Goal: Task Accomplishment & Management: Complete application form

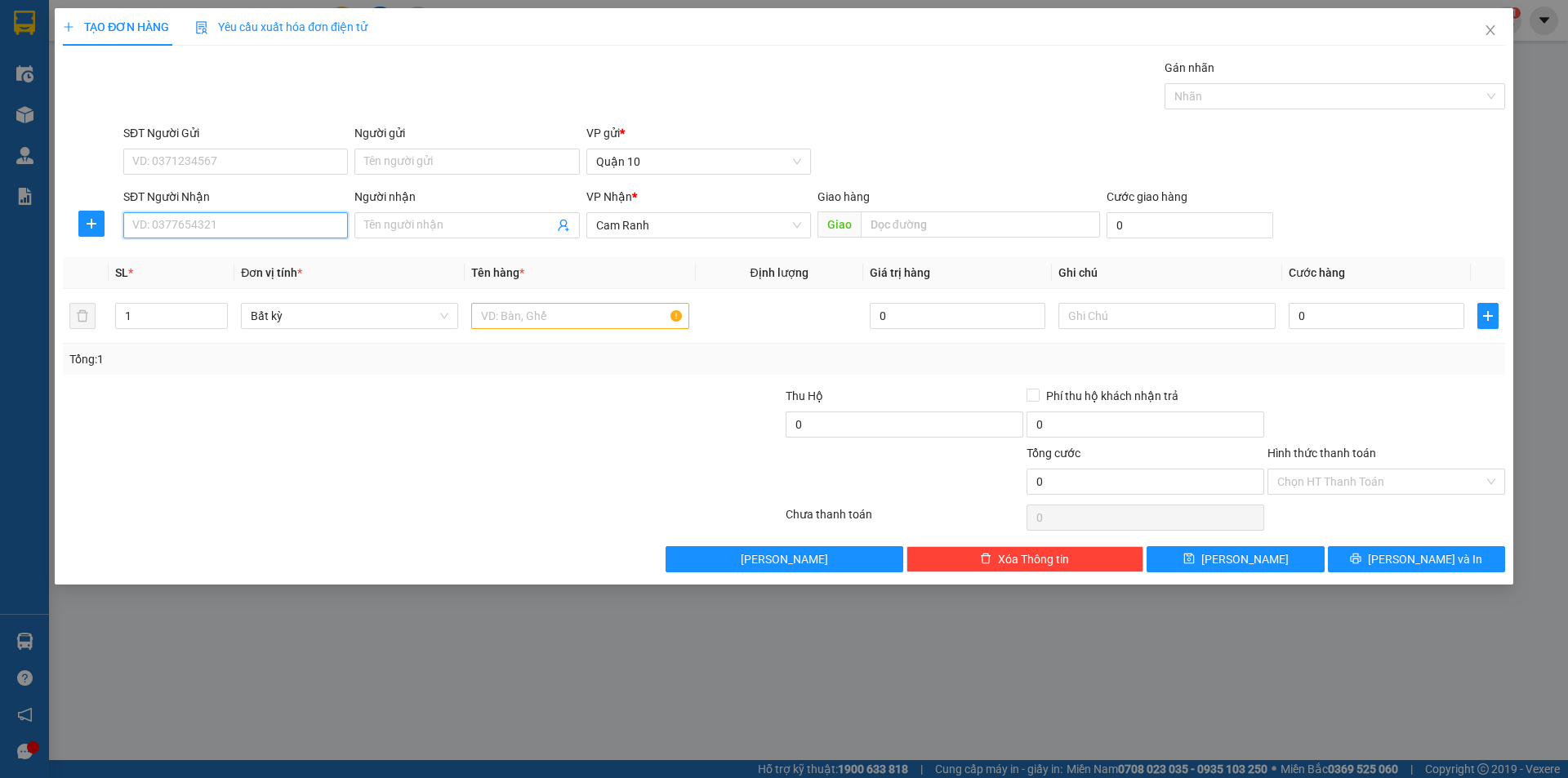
click at [212, 218] on input "SĐT Người Nhận" at bounding box center [236, 225] width 224 height 26
type input "5"
drag, startPoint x: 269, startPoint y: 264, endPoint x: 264, endPoint y: 276, distance: 13.0
click at [270, 263] on div "0394295539 - [PERSON_NAME]" at bounding box center [236, 258] width 205 height 18
type input "0394295539"
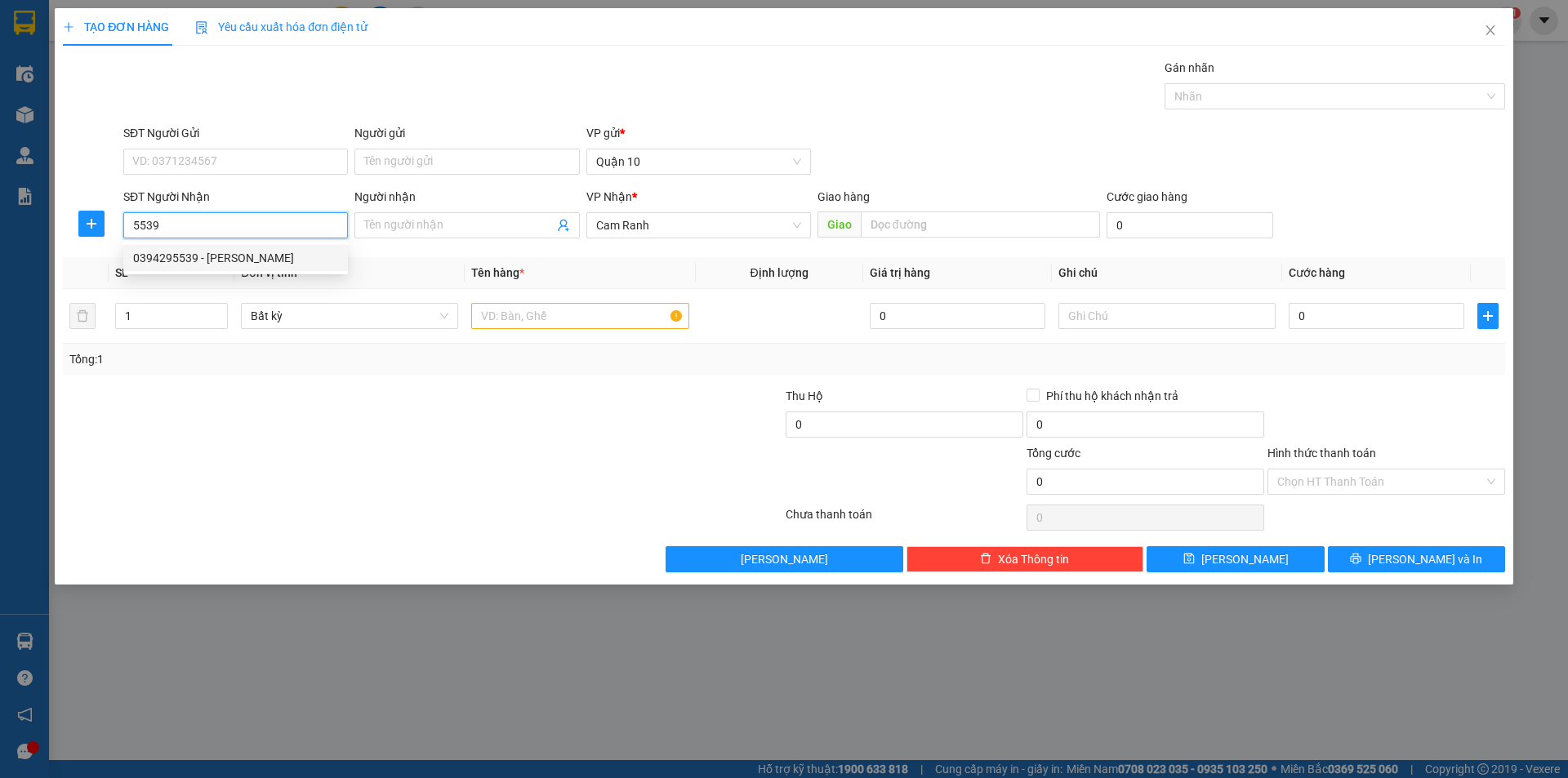
type input "PHƯƠNG"
type input "100.000"
type input "0394295539"
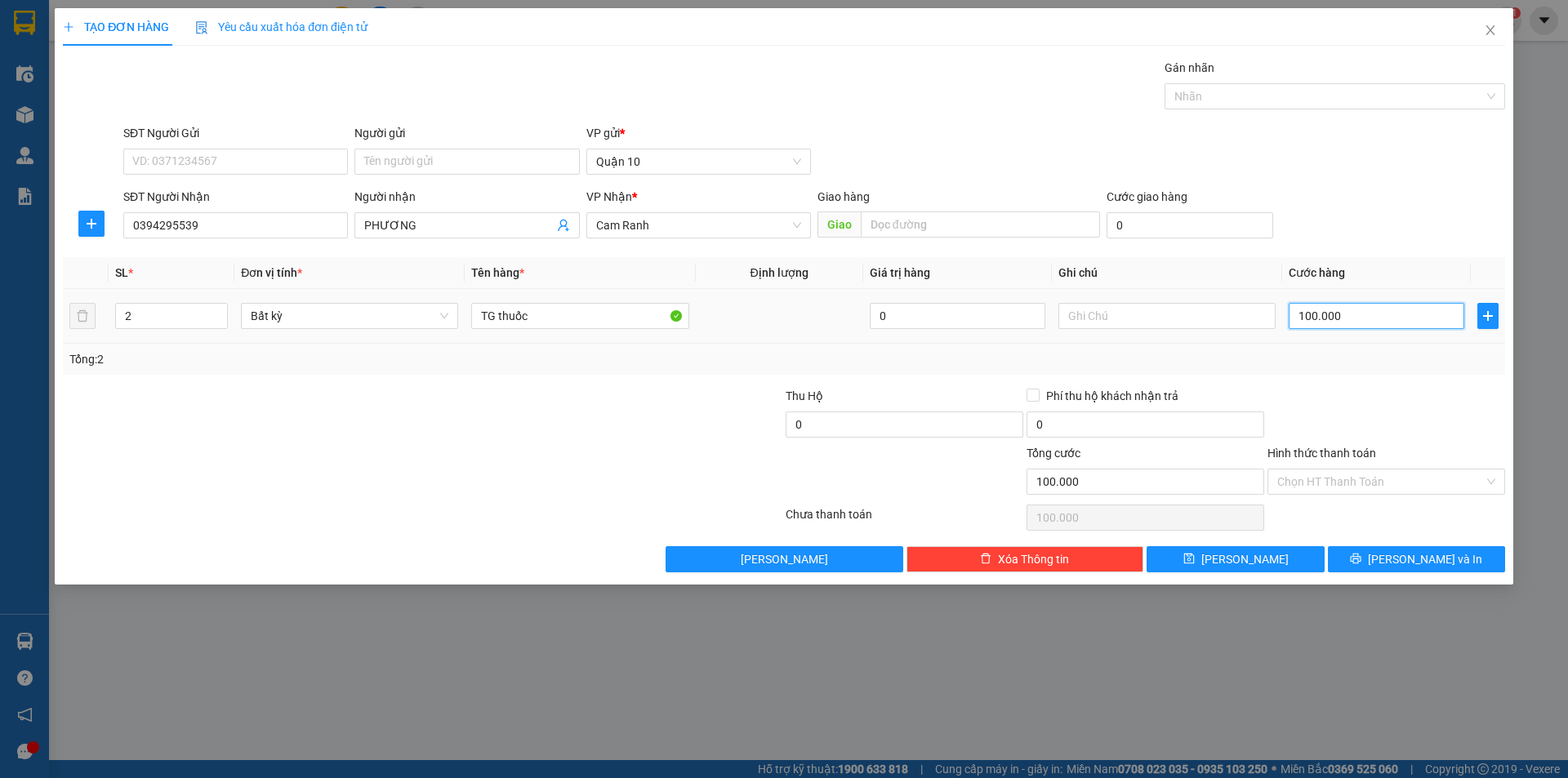
click at [1398, 313] on input "100.000" at bounding box center [1376, 316] width 176 height 26
type input "0"
click at [177, 224] on input "0394295539" at bounding box center [236, 225] width 224 height 26
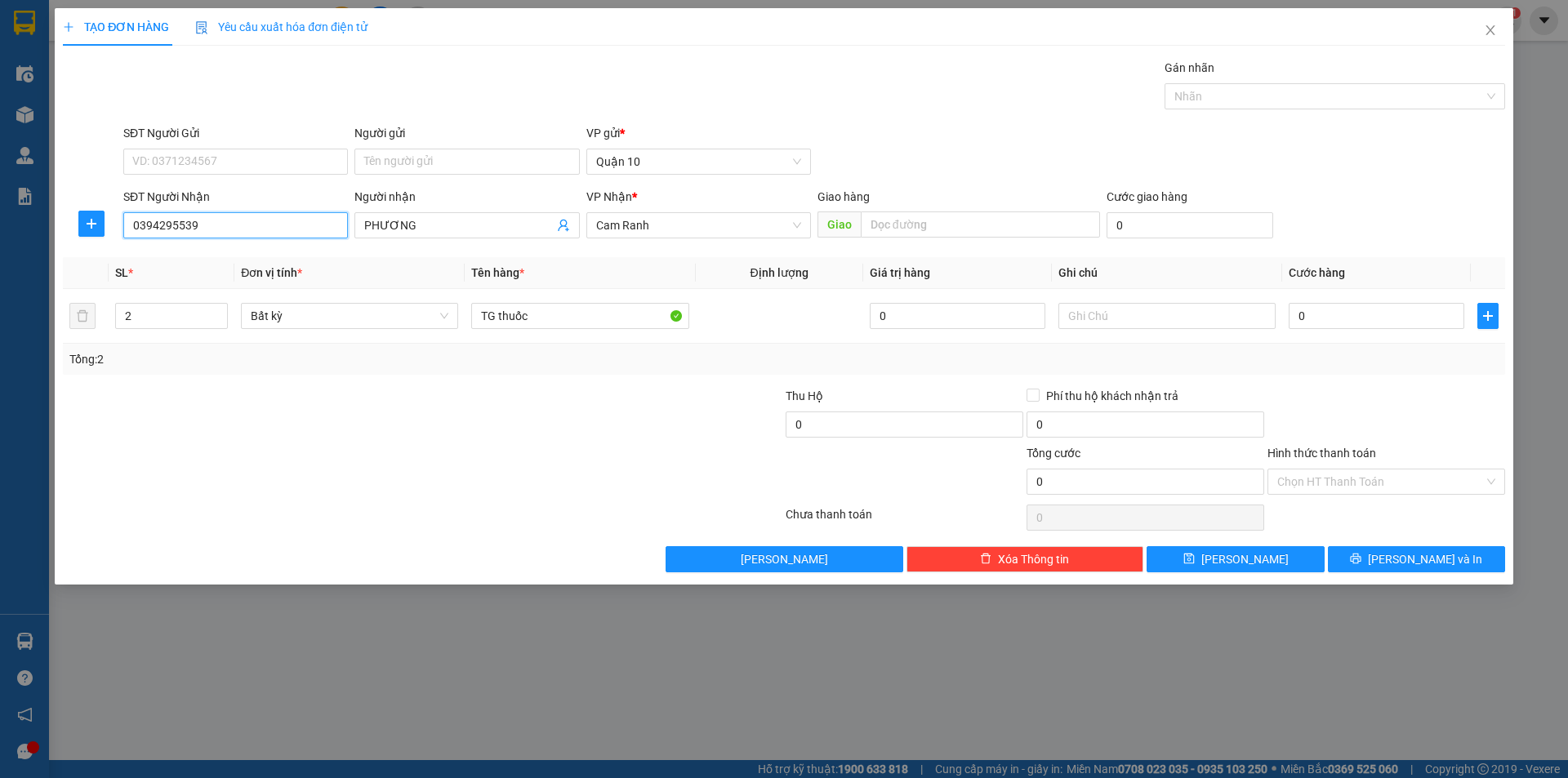
click at [177, 224] on input "0394295539" at bounding box center [236, 225] width 224 height 26
click at [1497, 29] on span "Close" at bounding box center [1490, 31] width 46 height 46
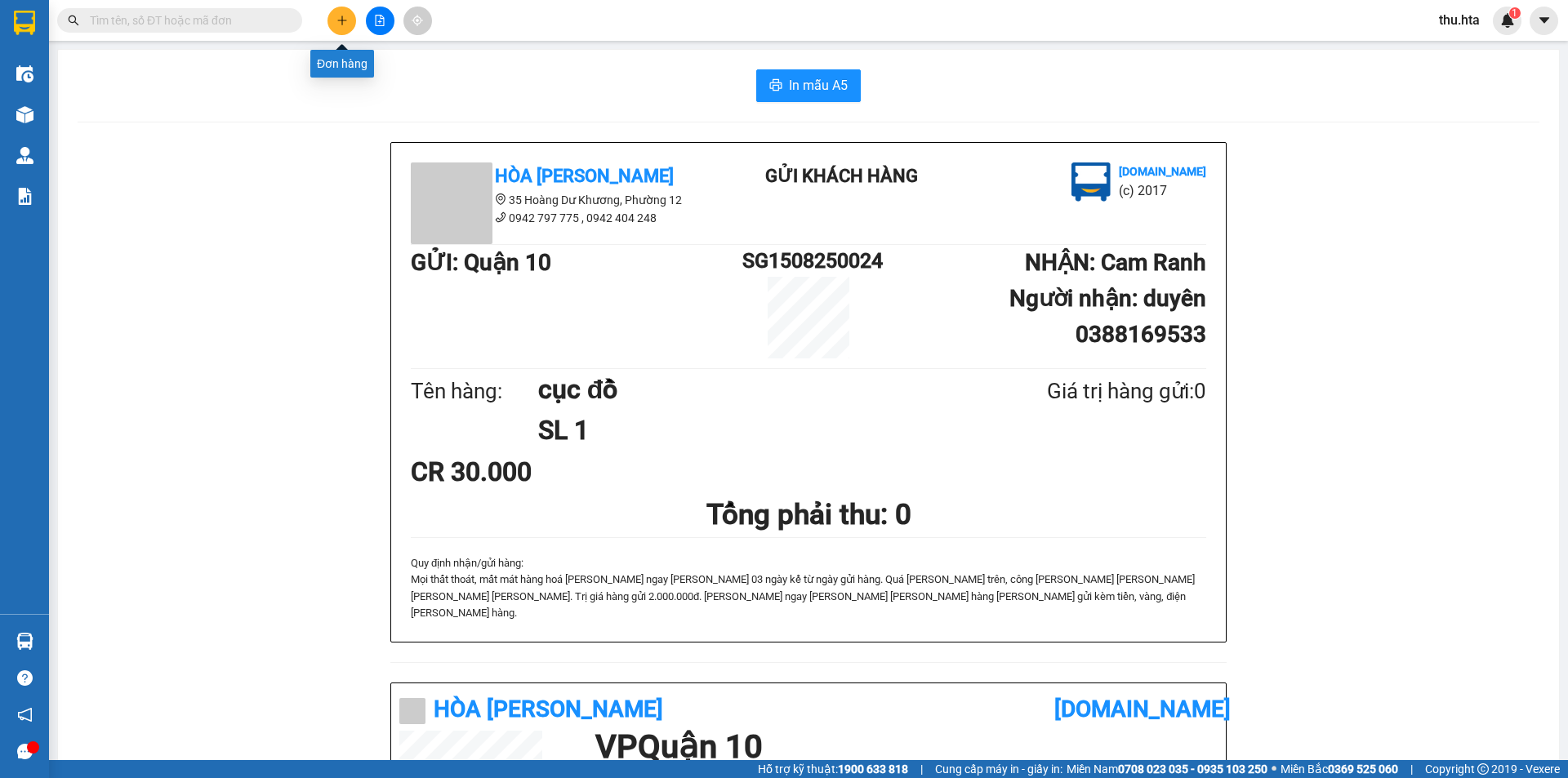
click at [342, 24] on icon "plus" at bounding box center [342, 20] width 11 height 11
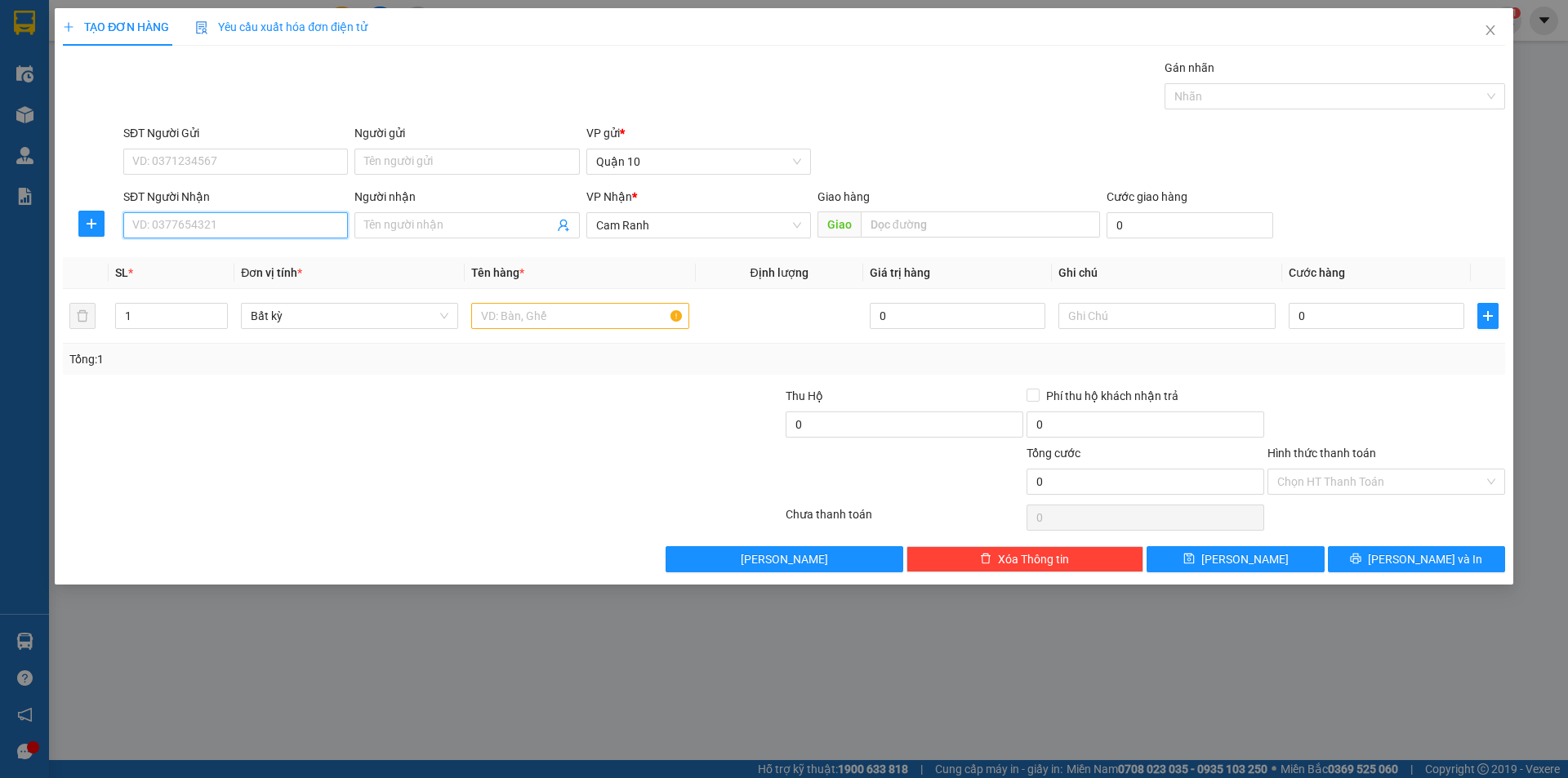
click at [295, 232] on input "SĐT Người Nhận" at bounding box center [236, 225] width 224 height 26
click at [307, 217] on input "SĐT Người Nhận" at bounding box center [236, 225] width 224 height 26
click at [219, 277] on div "0969430553 - [GEOGRAPHIC_DATA]" at bounding box center [236, 284] width 205 height 18
type input "0969430553"
type input "HÒA MI"
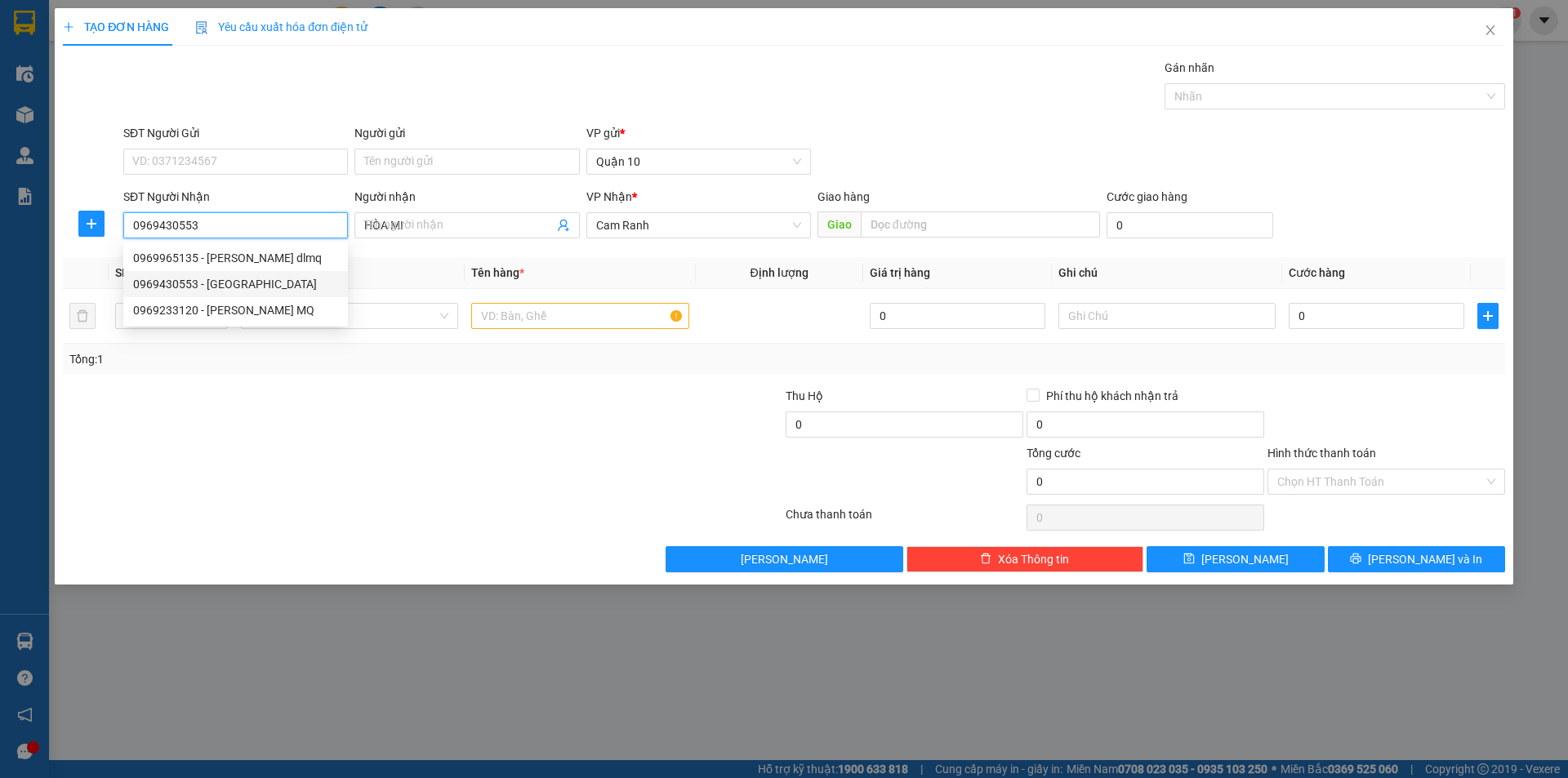
type input "30.000"
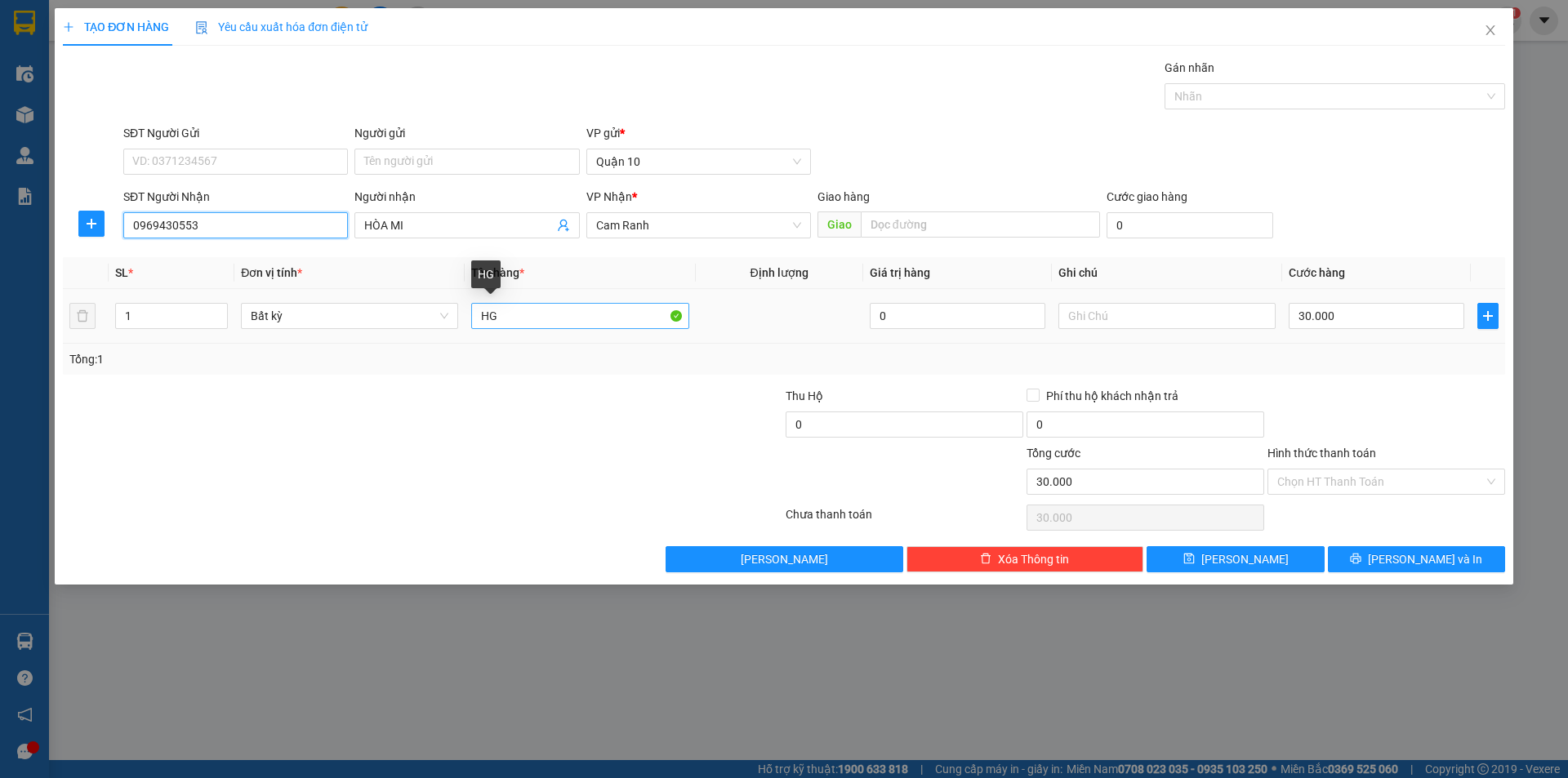
type input "0969430553"
click at [496, 317] on input "HG" at bounding box center [579, 316] width 217 height 26
drag, startPoint x: 1413, startPoint y: 563, endPoint x: 1341, endPoint y: 552, distance: 72.8
click at [1413, 560] on span "[PERSON_NAME] và In" at bounding box center [1425, 559] width 114 height 18
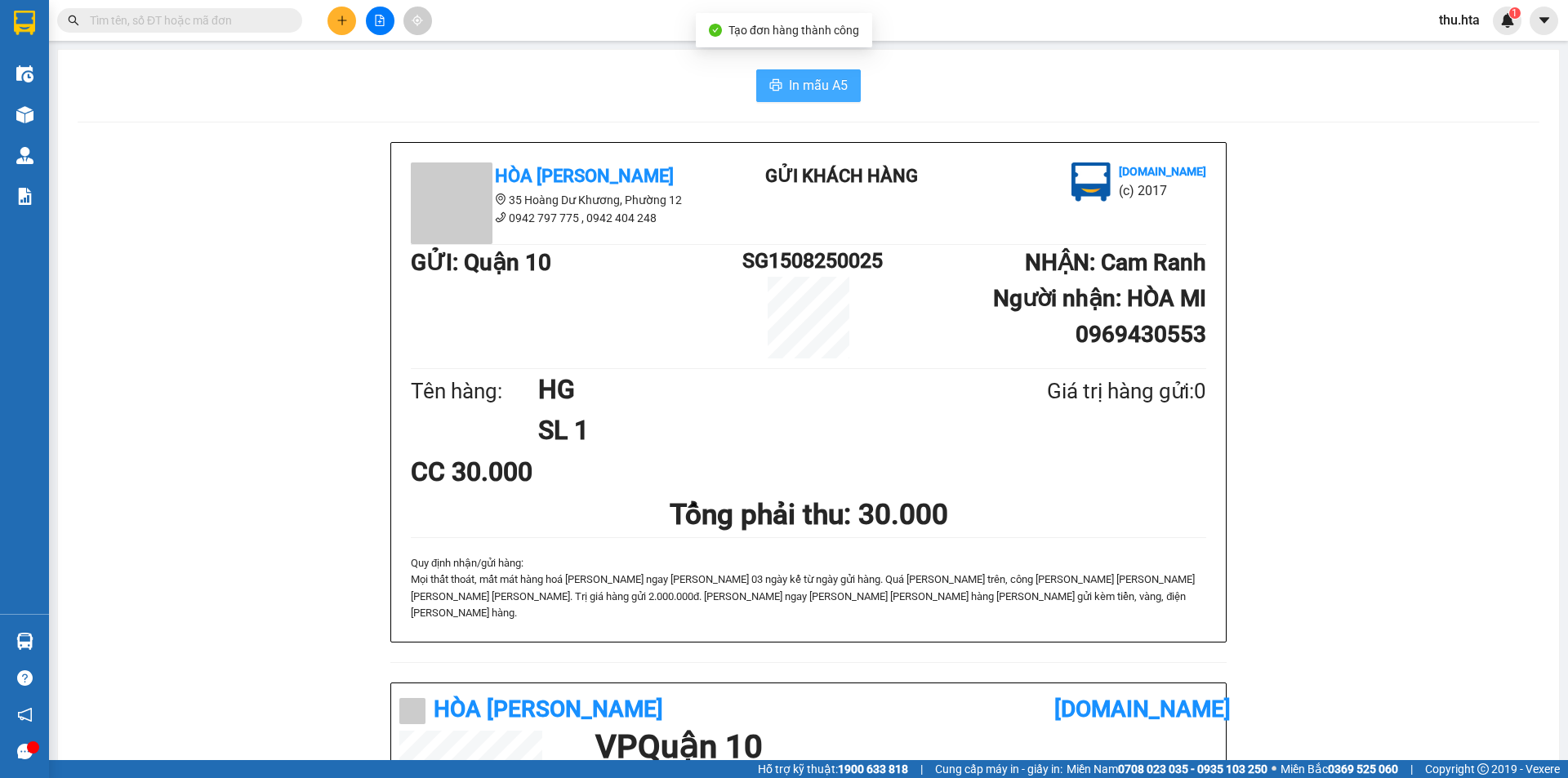
click at [826, 98] on button "In mẫu A5" at bounding box center [808, 86] width 104 height 33
click at [836, 73] on button "In mẫu A5" at bounding box center [808, 86] width 104 height 33
click at [348, 24] on button at bounding box center [342, 20] width 28 height 28
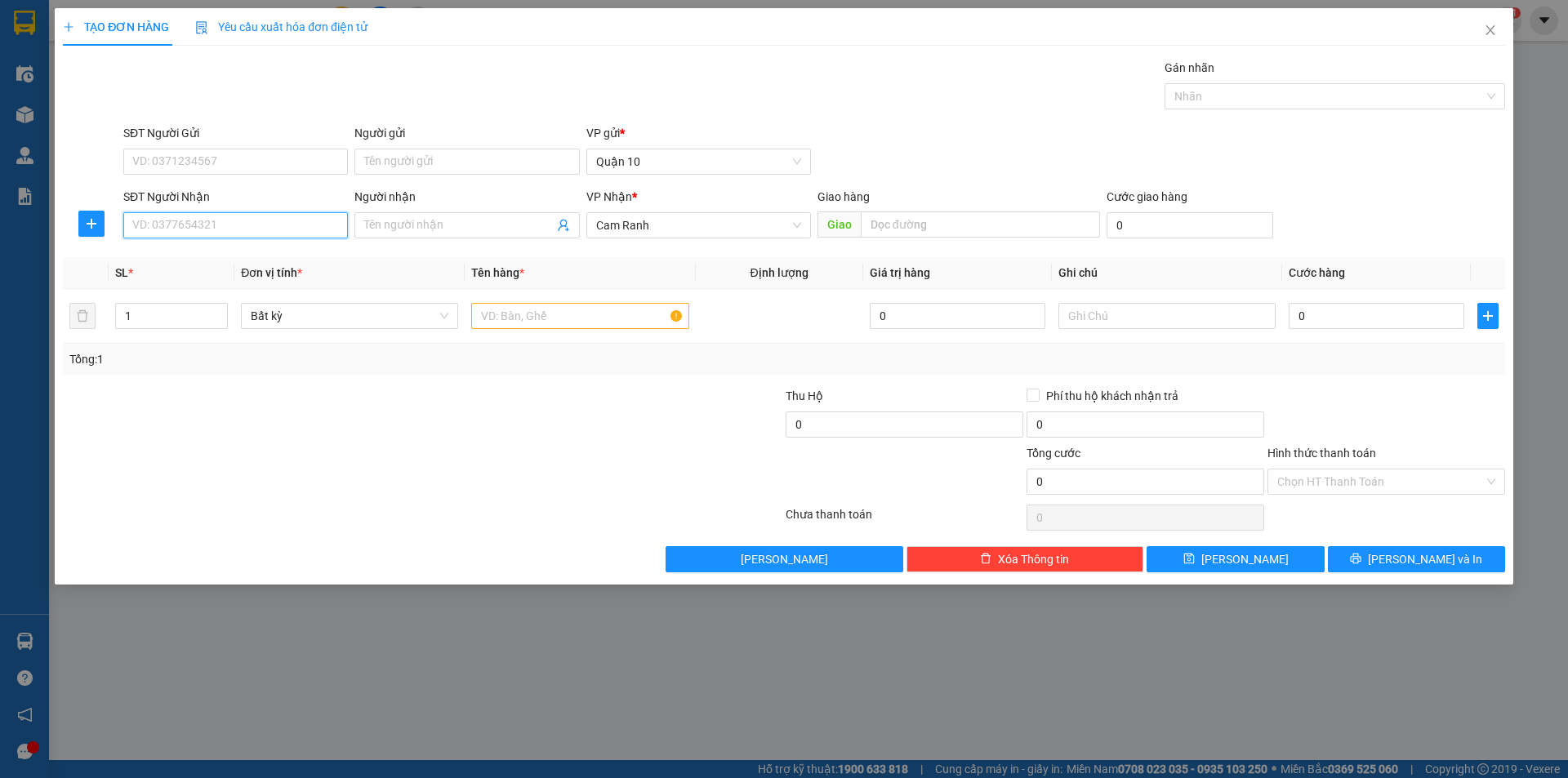
click at [265, 219] on input "SĐT Người Nhận" at bounding box center [236, 225] width 224 height 26
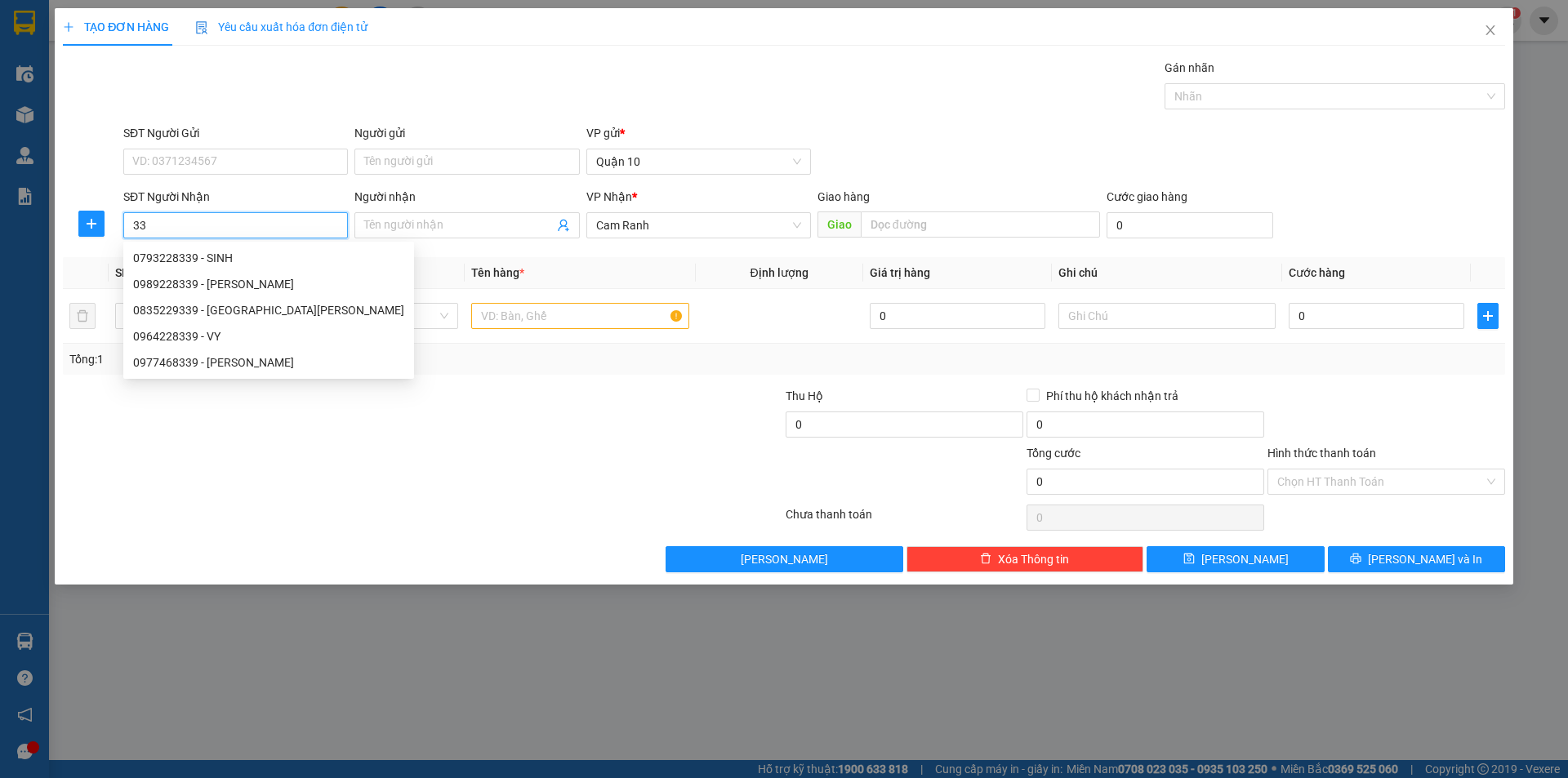
type input "3"
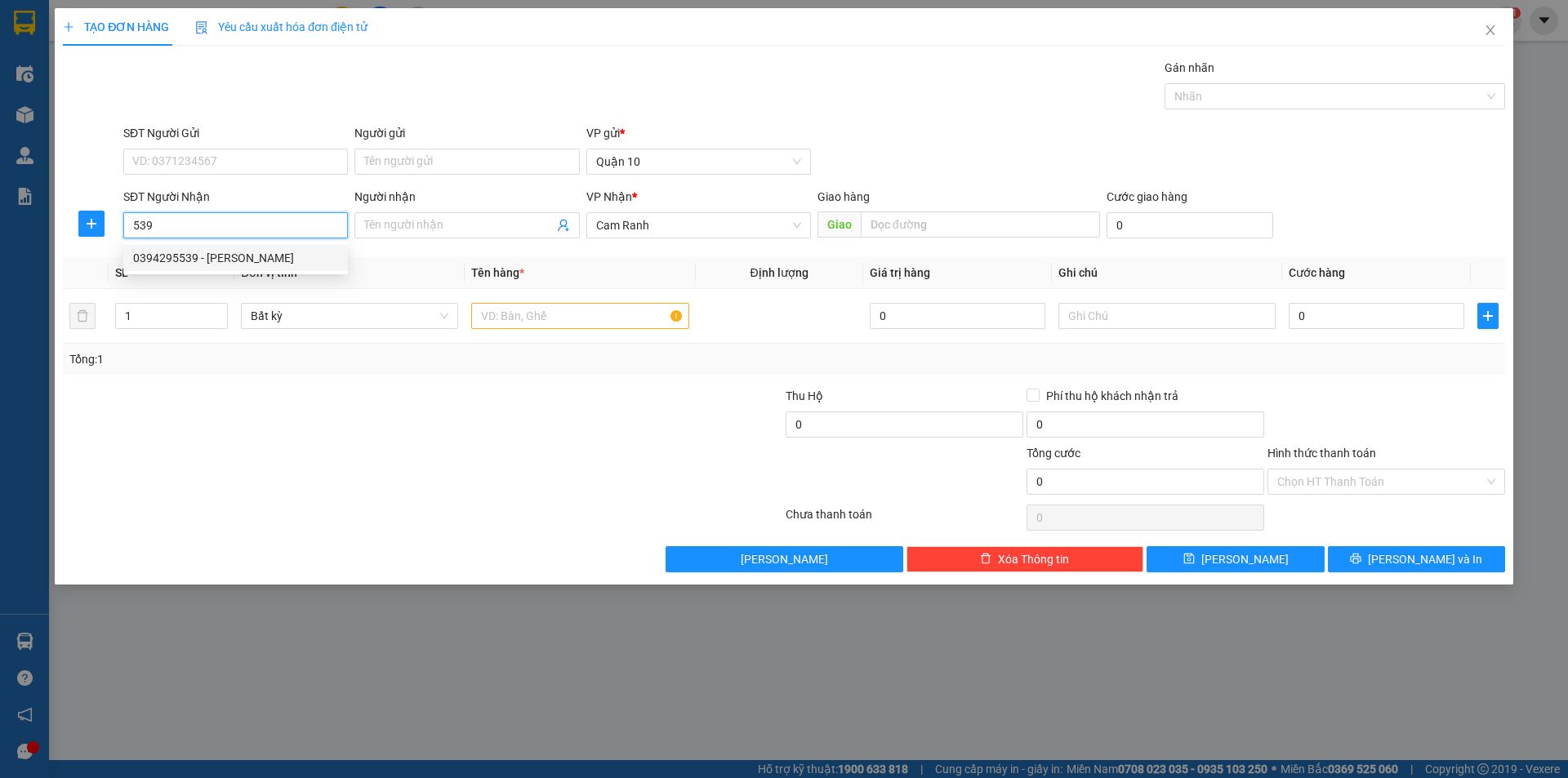
type input "539"
click at [1498, 34] on span "Close" at bounding box center [1490, 31] width 46 height 46
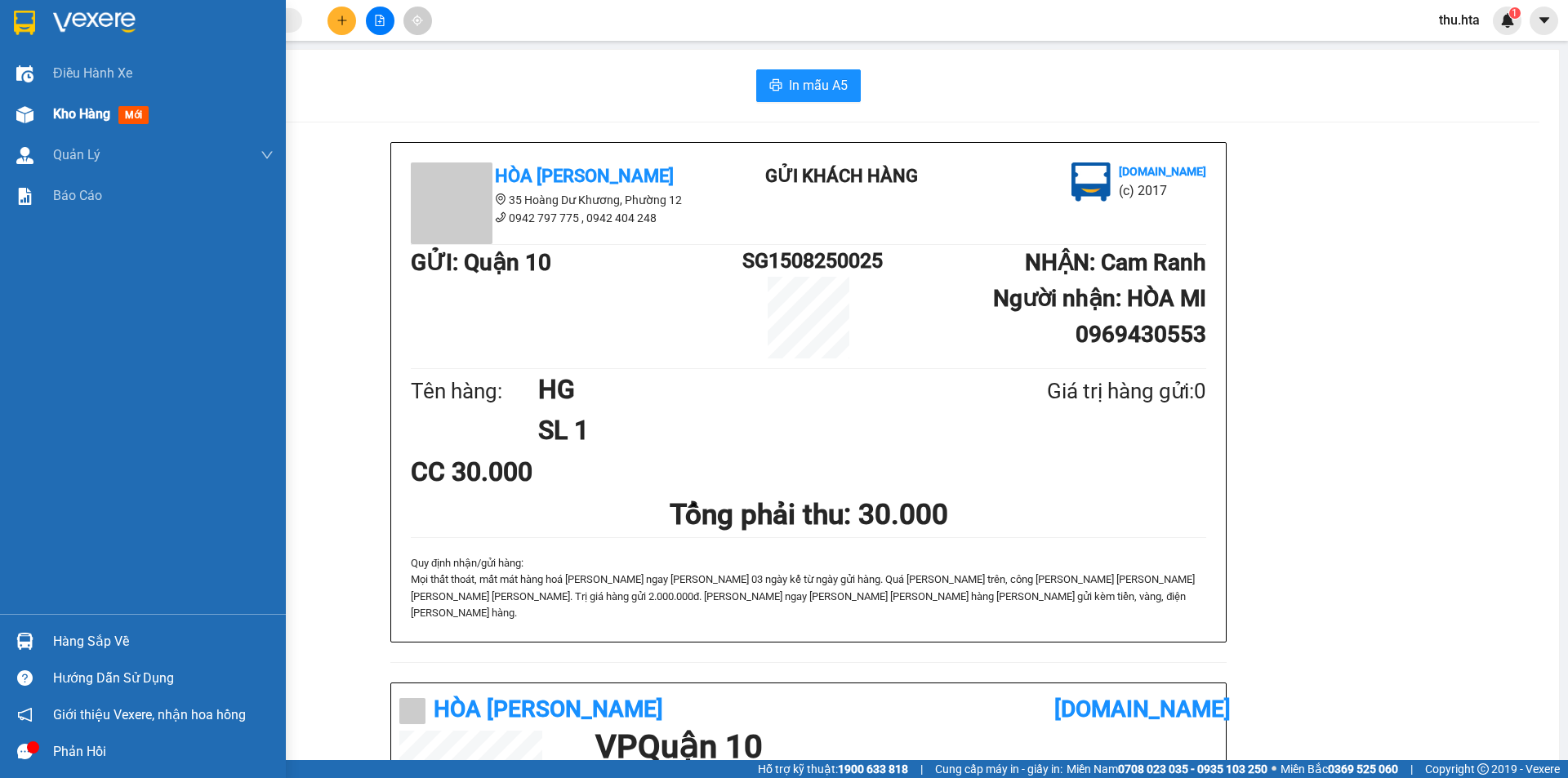
click at [59, 106] on span "Kho hàng" at bounding box center [81, 114] width 57 height 16
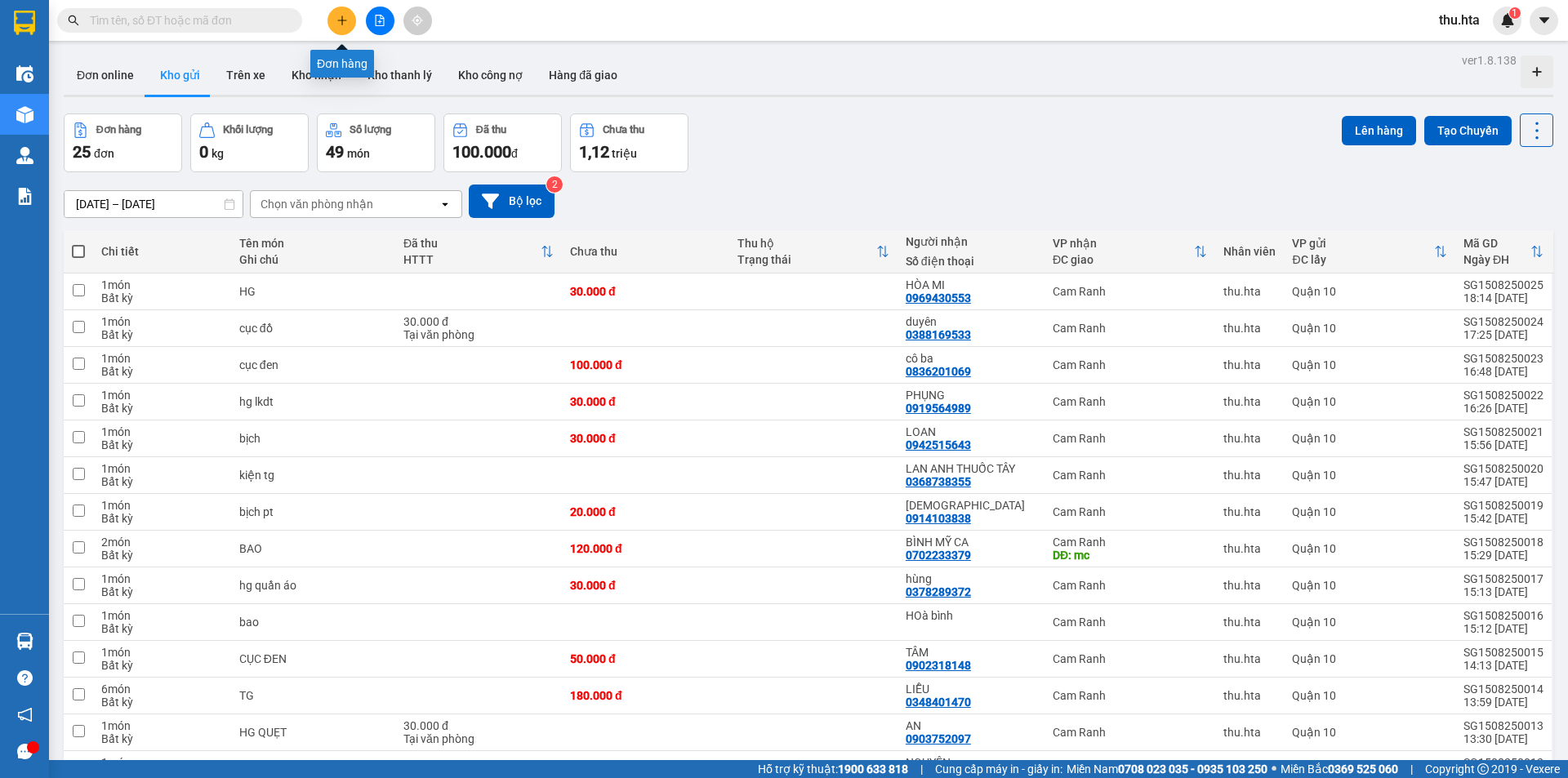
click at [340, 19] on icon "plus" at bounding box center [342, 20] width 11 height 11
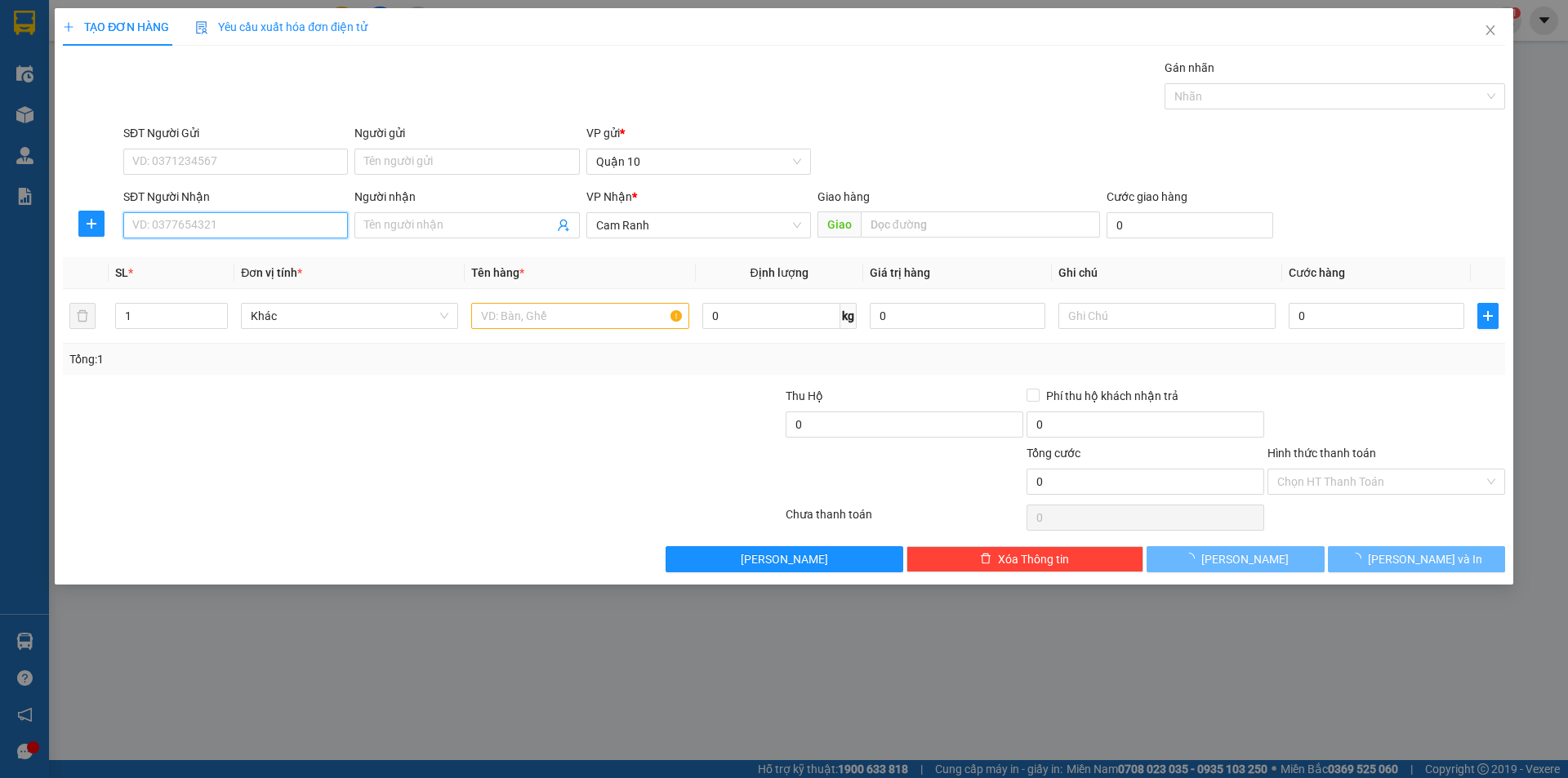
click at [298, 220] on input "SĐT Người Nhận" at bounding box center [236, 225] width 224 height 26
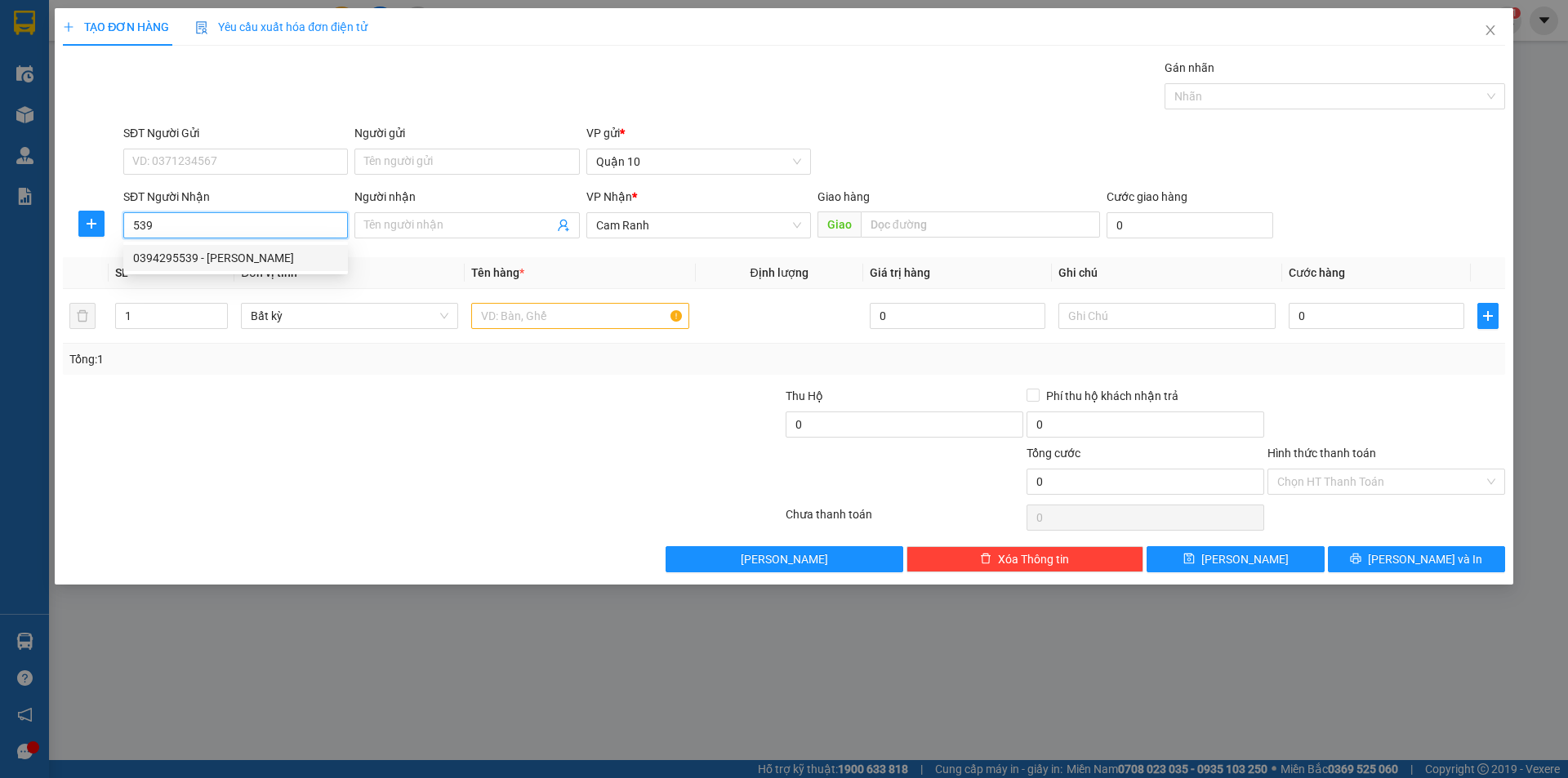
click at [269, 249] on div "0394295539 - [PERSON_NAME]" at bounding box center [236, 258] width 205 height 18
type input "0394295539"
type input "PHƯƠNG"
type input "100.000"
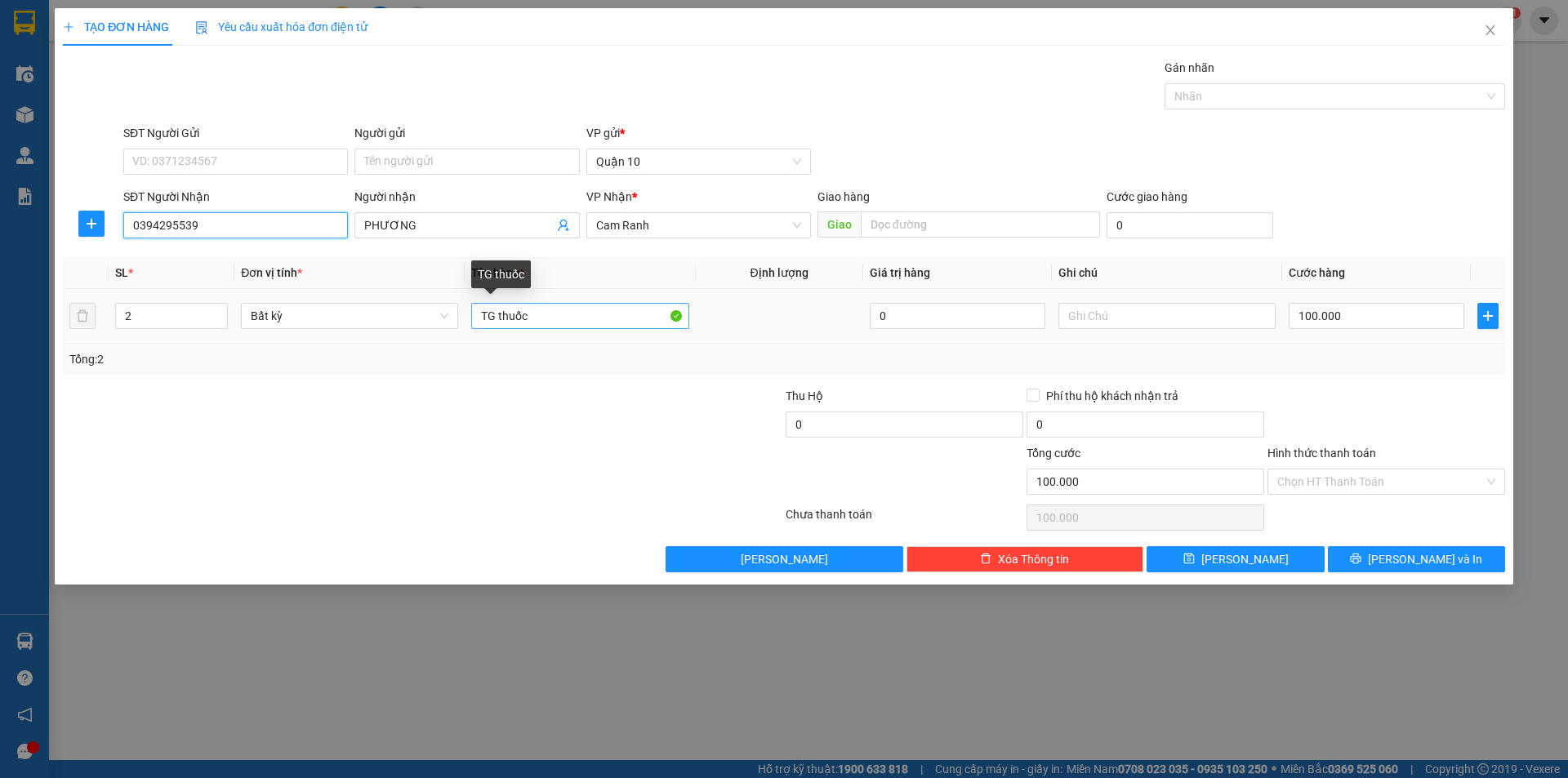
type input "0394295539"
click at [556, 311] on input "TG thuốc" at bounding box center [579, 316] width 217 height 26
click at [189, 308] on input "2" at bounding box center [171, 316] width 111 height 25
type input "10"
click at [1365, 328] on input "100.000" at bounding box center [1376, 316] width 176 height 26
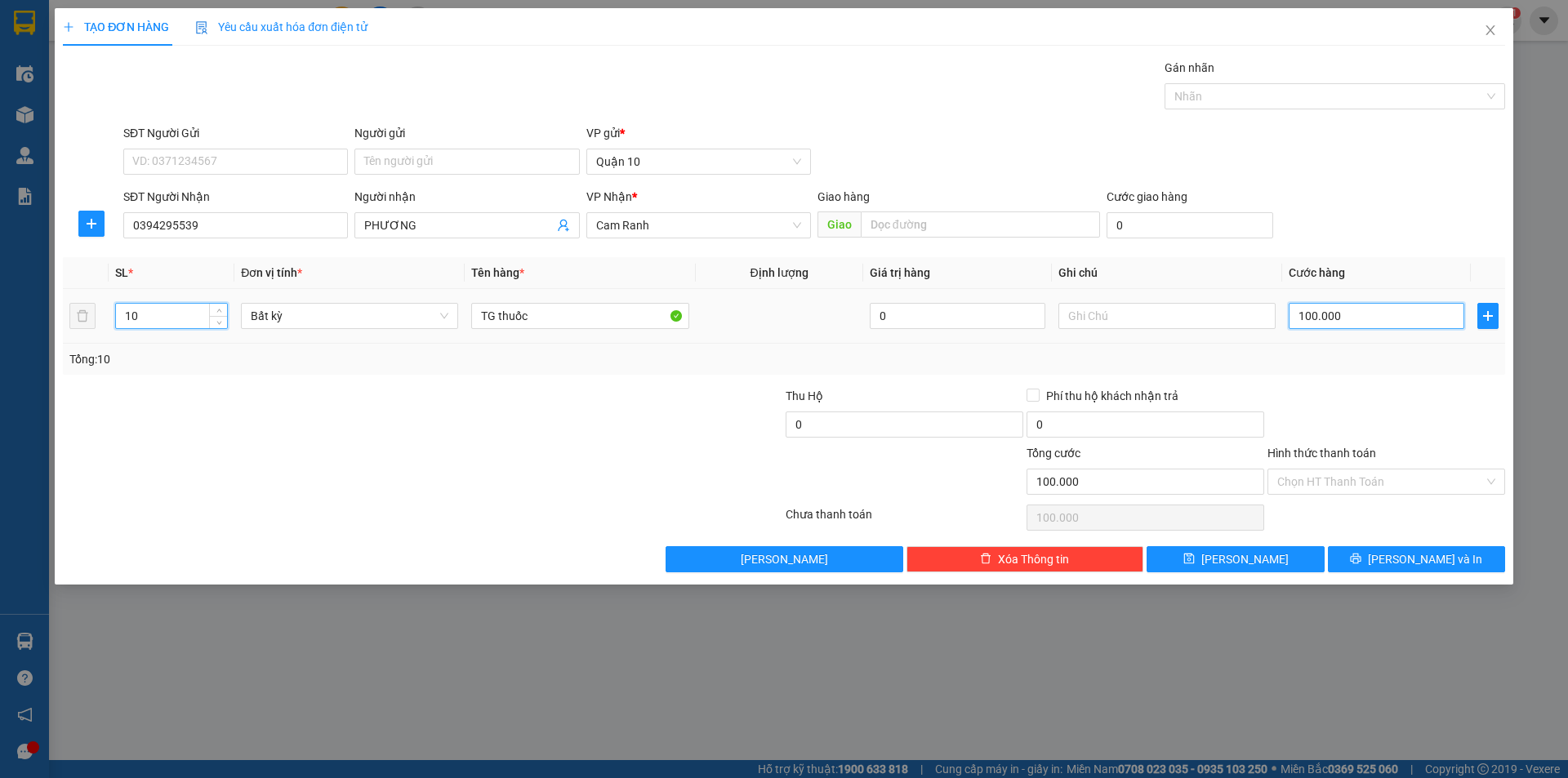
type input "0"
click at [1163, 318] on input "text" at bounding box center [1167, 316] width 217 height 26
type input "cr tính"
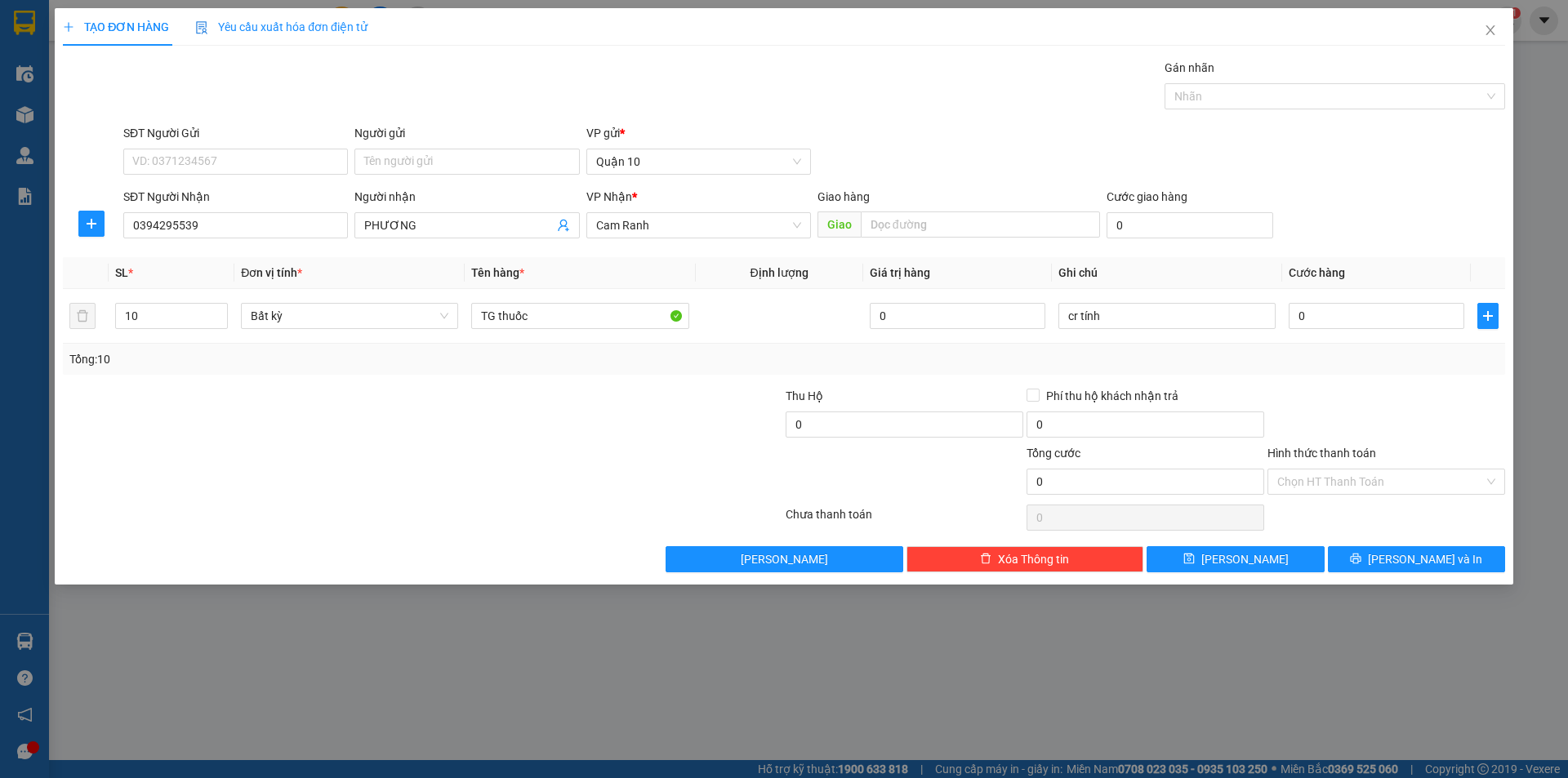
drag, startPoint x: 1270, startPoint y: 373, endPoint x: 1282, endPoint y: 379, distance: 13.4
click at [1276, 376] on div "Transit Pickup Surcharge Ids Transit Deliver Surcharge Ids Transit Deliver Surc…" at bounding box center [784, 316] width 1443 height 514
drag, startPoint x: 1408, startPoint y: 562, endPoint x: 1399, endPoint y: 558, distance: 9.8
click at [1408, 563] on span "[PERSON_NAME] và In" at bounding box center [1425, 559] width 114 height 18
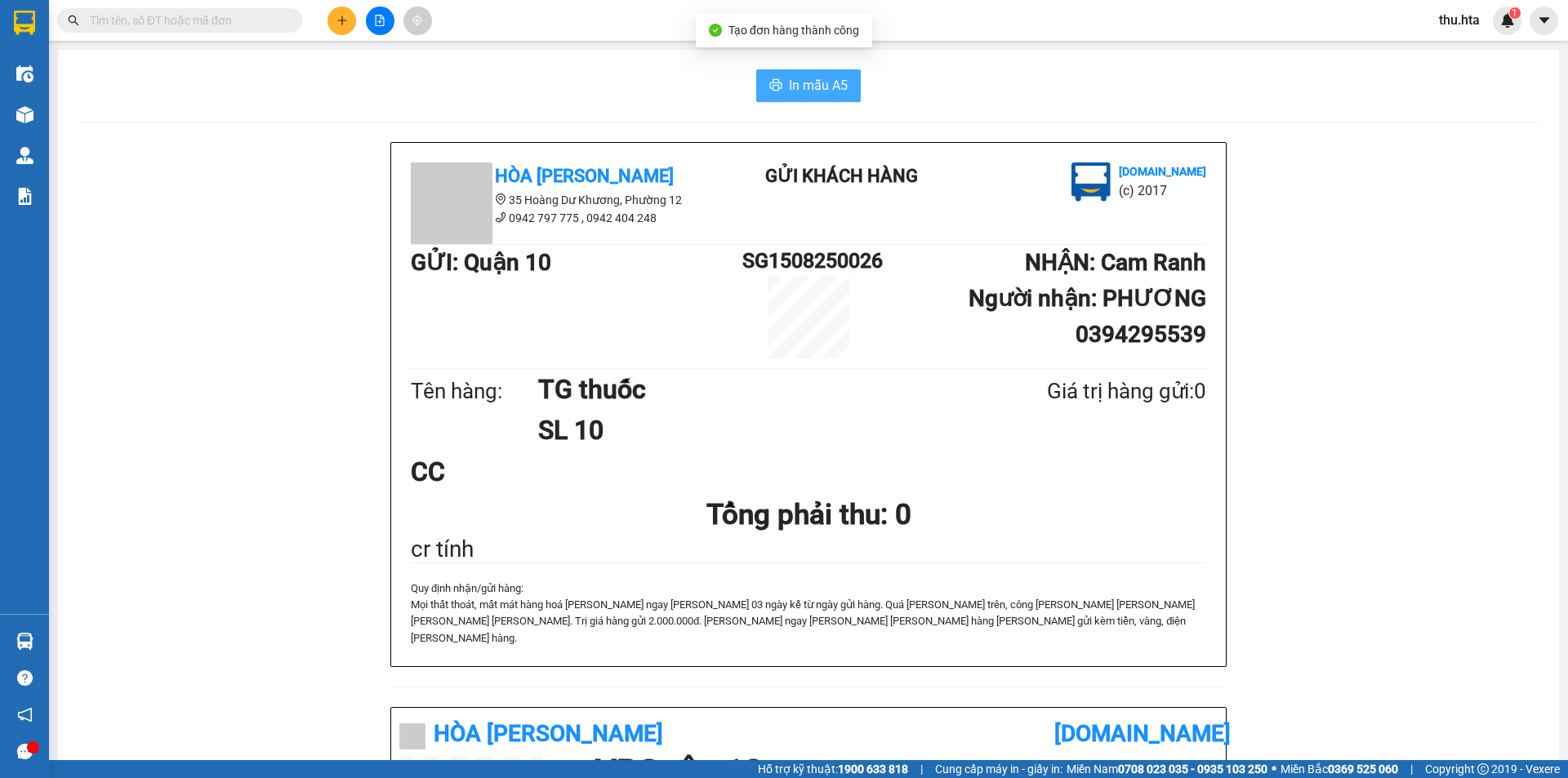
click at [828, 94] on span "In mẫu A5" at bounding box center [818, 85] width 59 height 20
click at [333, 26] on button at bounding box center [342, 20] width 28 height 28
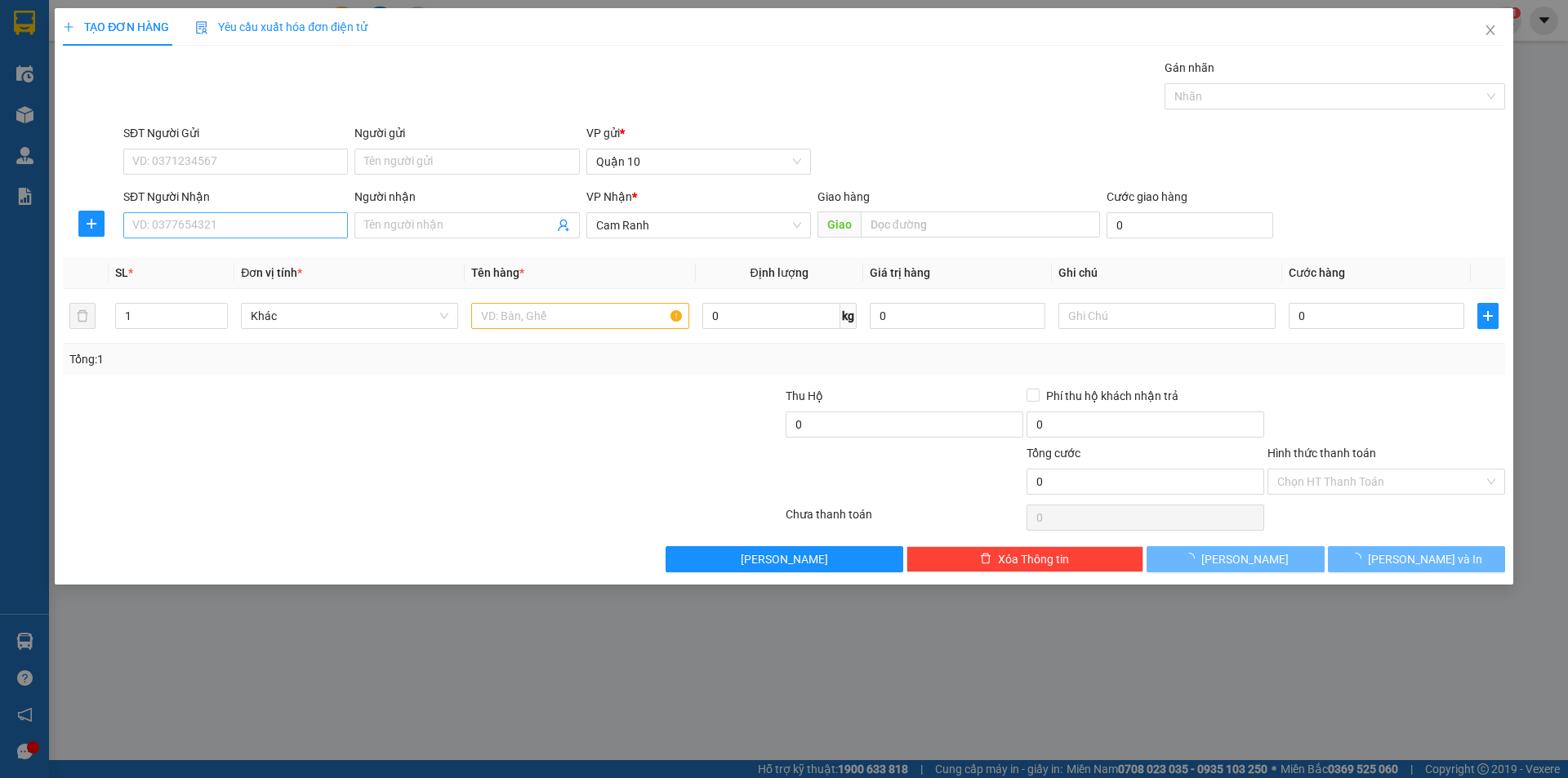
click at [275, 215] on div "SĐT Người Nhận VD: 0377654321" at bounding box center [236, 216] width 224 height 57
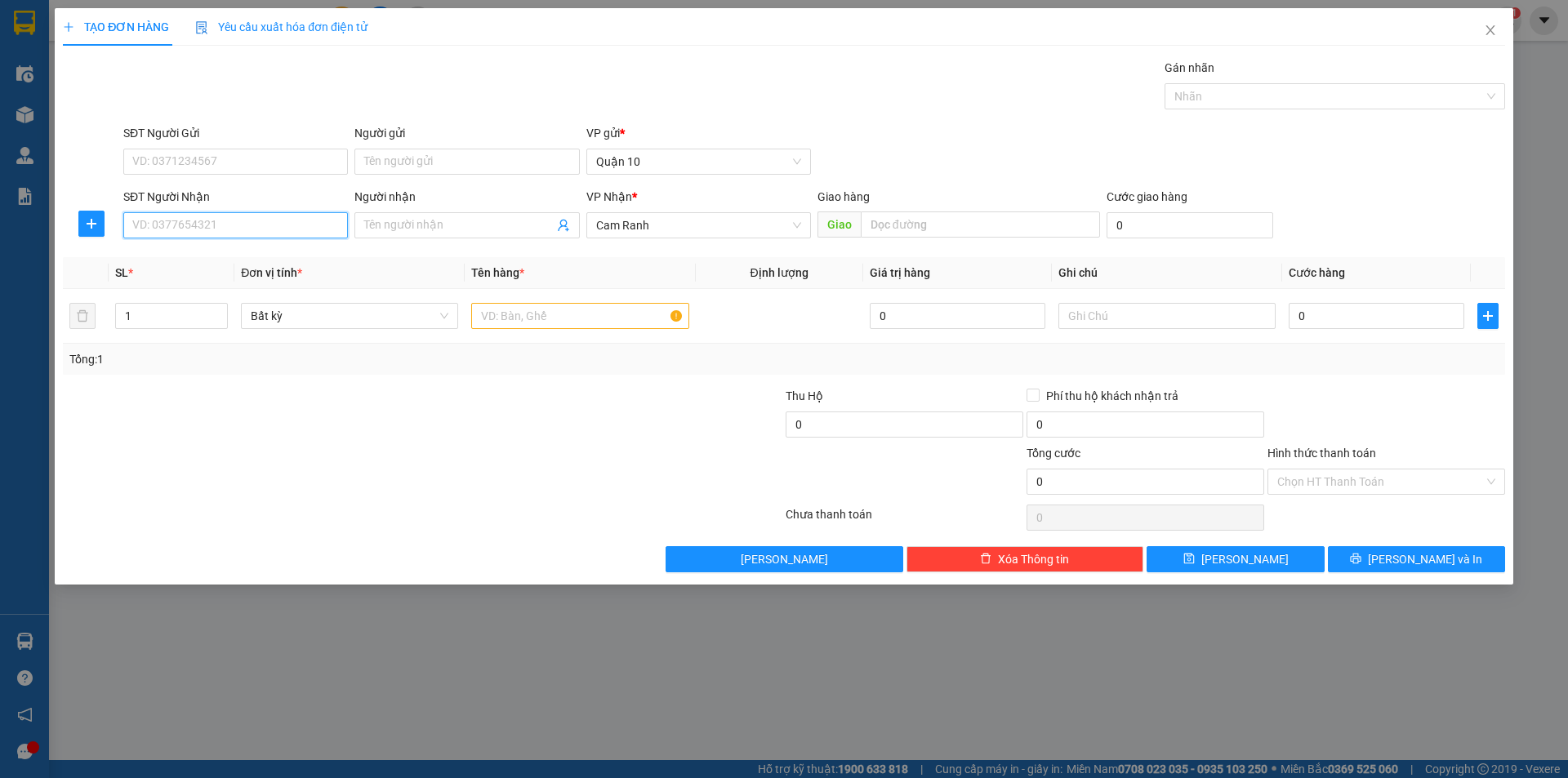
click at [277, 223] on input "SĐT Người Nhận" at bounding box center [236, 225] width 224 height 26
click at [271, 260] on div "0989088111 - [PERSON_NAME]" at bounding box center [236, 258] width 205 height 18
type input "0989088111"
type input "TOÀN"
type input "60.000"
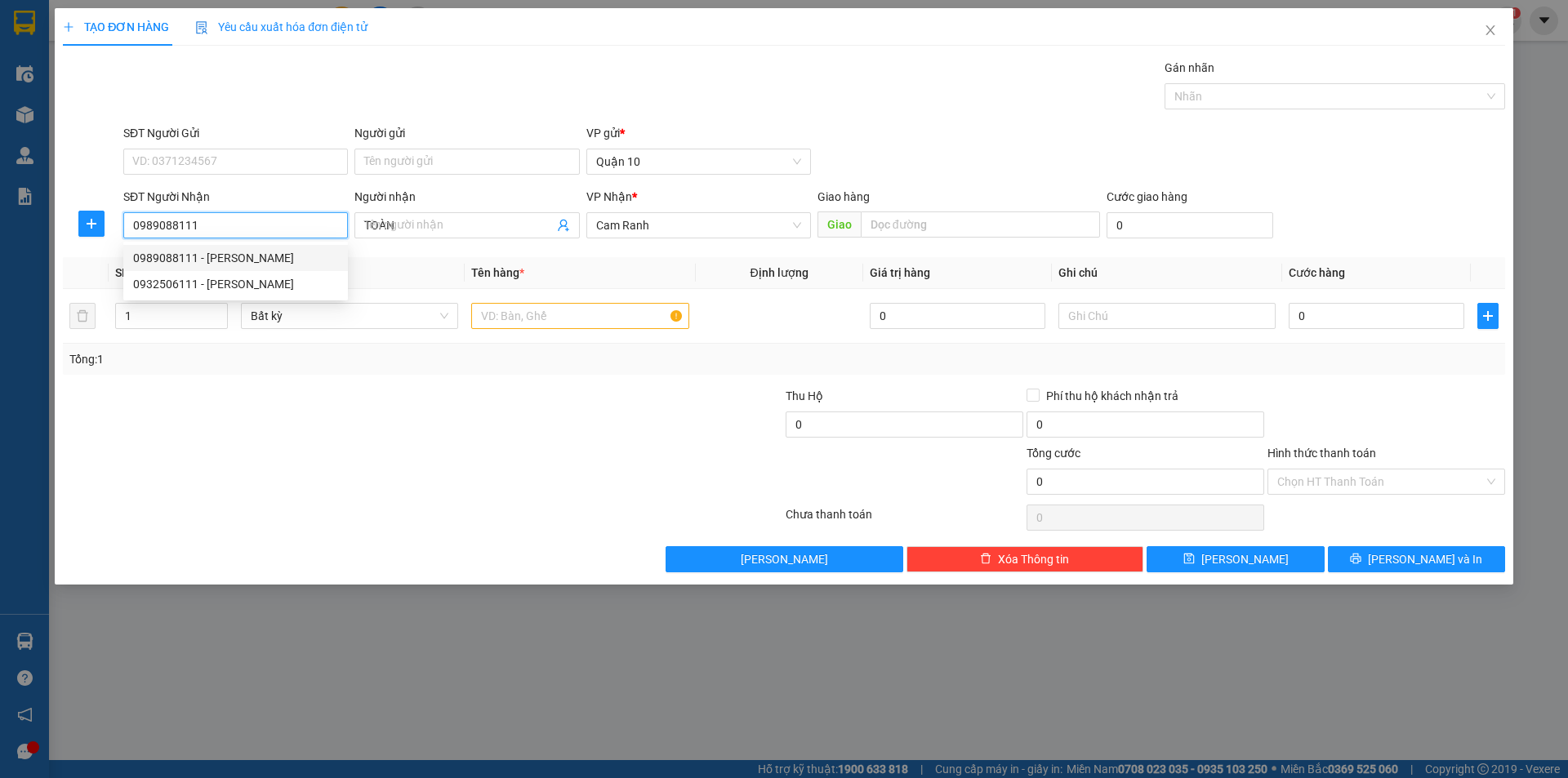
type input "60.000"
type input "0989088111"
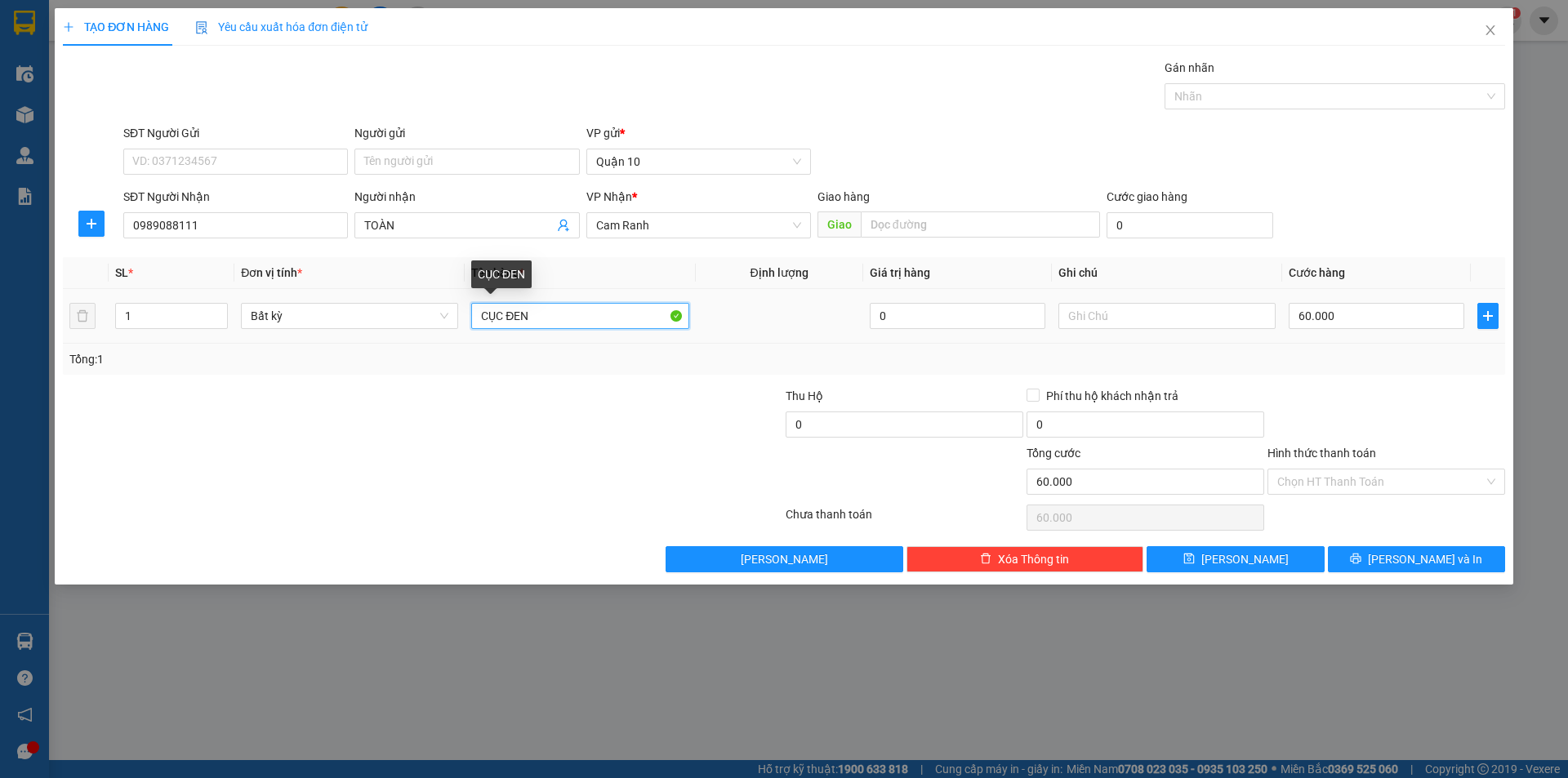
click at [542, 313] on input "CỤC ĐEN" at bounding box center [579, 316] width 217 height 26
click at [1367, 306] on input "60.000" at bounding box center [1376, 316] width 176 height 26
type input "7"
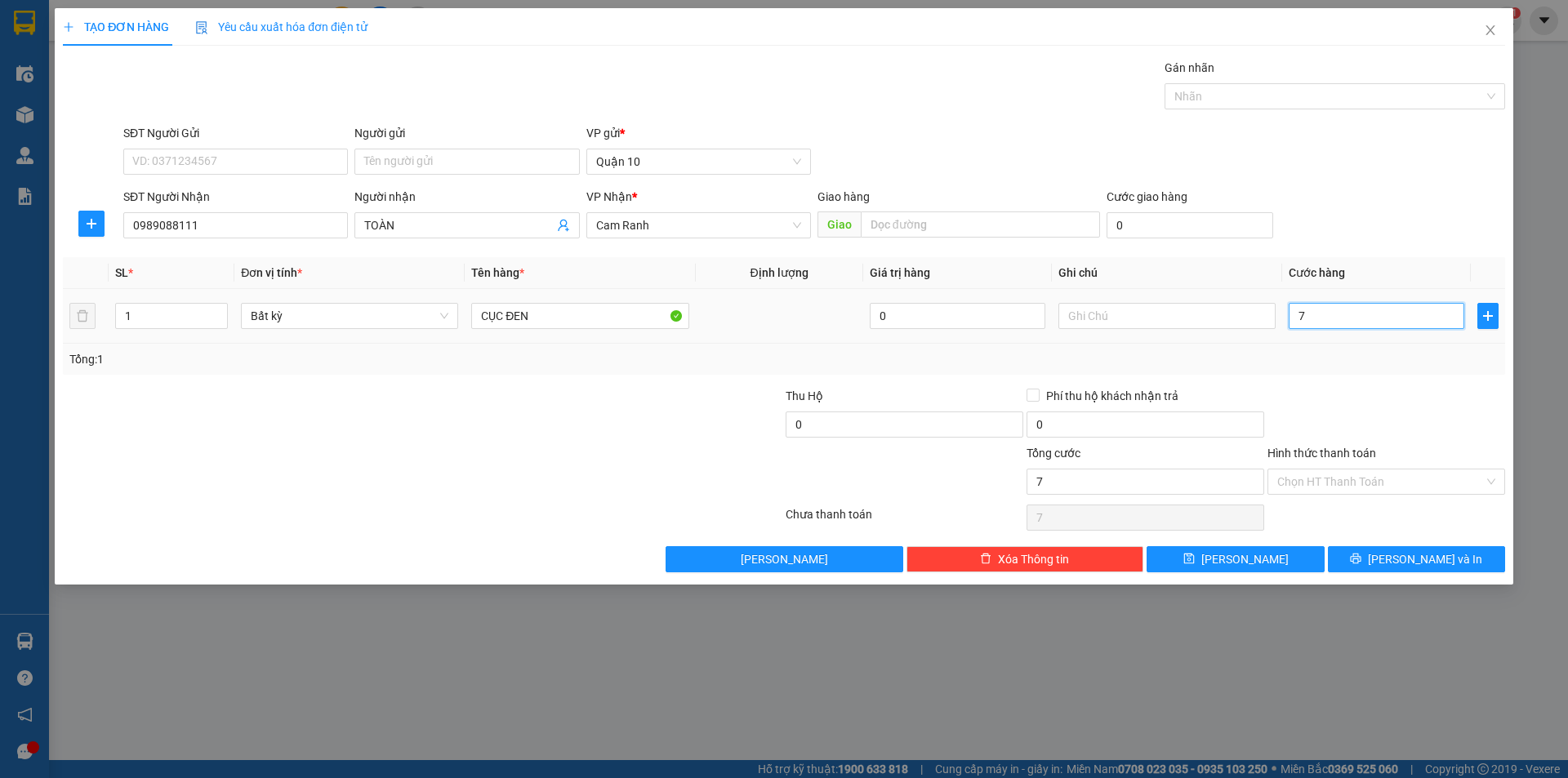
type input "70"
type input "70.000"
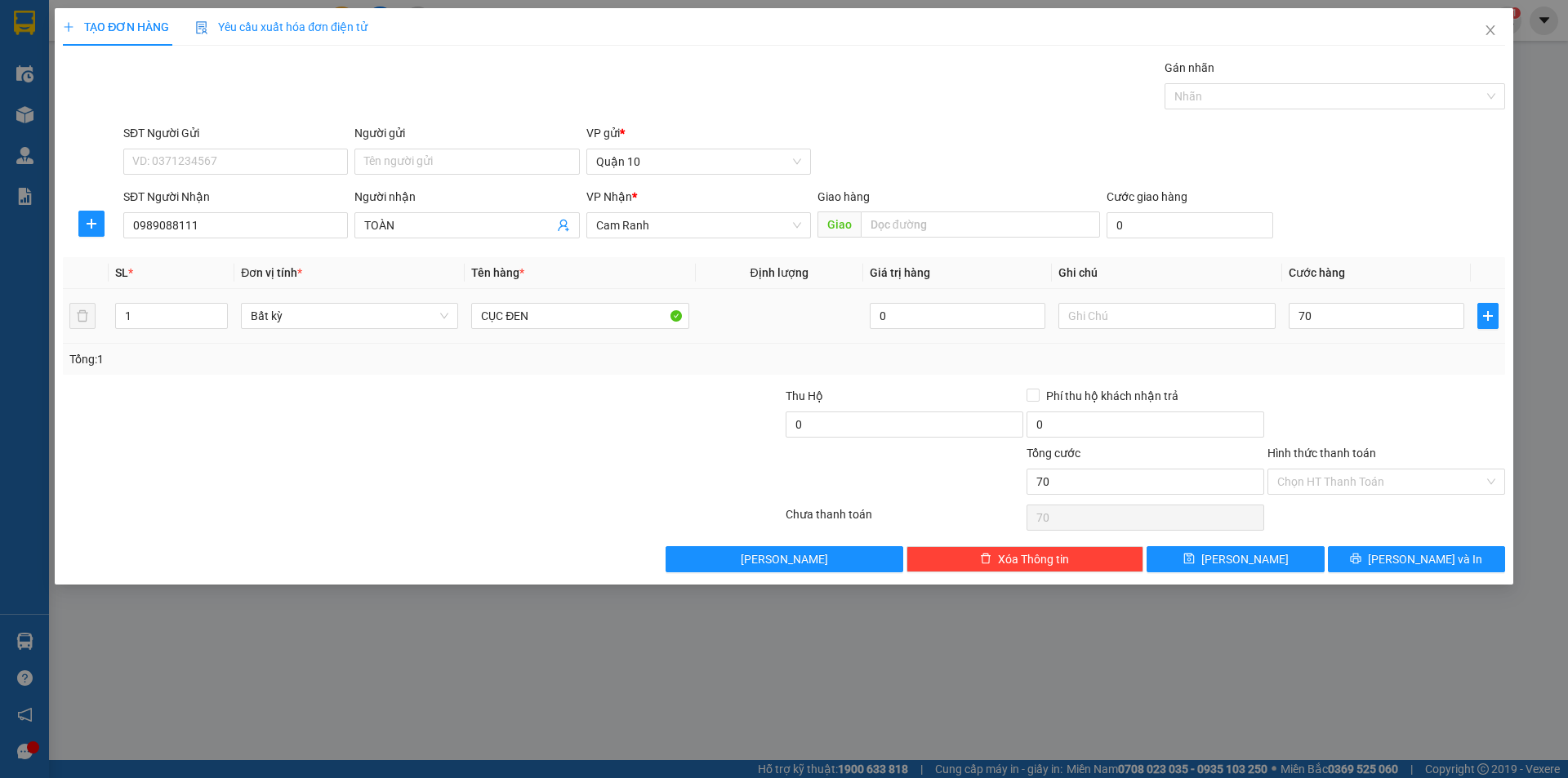
type input "70.000"
click at [1386, 381] on div "Transit Pickup Surcharge Ids Transit Deliver Surcharge Ids Transit Deliver Surc…" at bounding box center [784, 316] width 1443 height 514
click at [1405, 569] on button "[PERSON_NAME] và In" at bounding box center [1416, 559] width 178 height 26
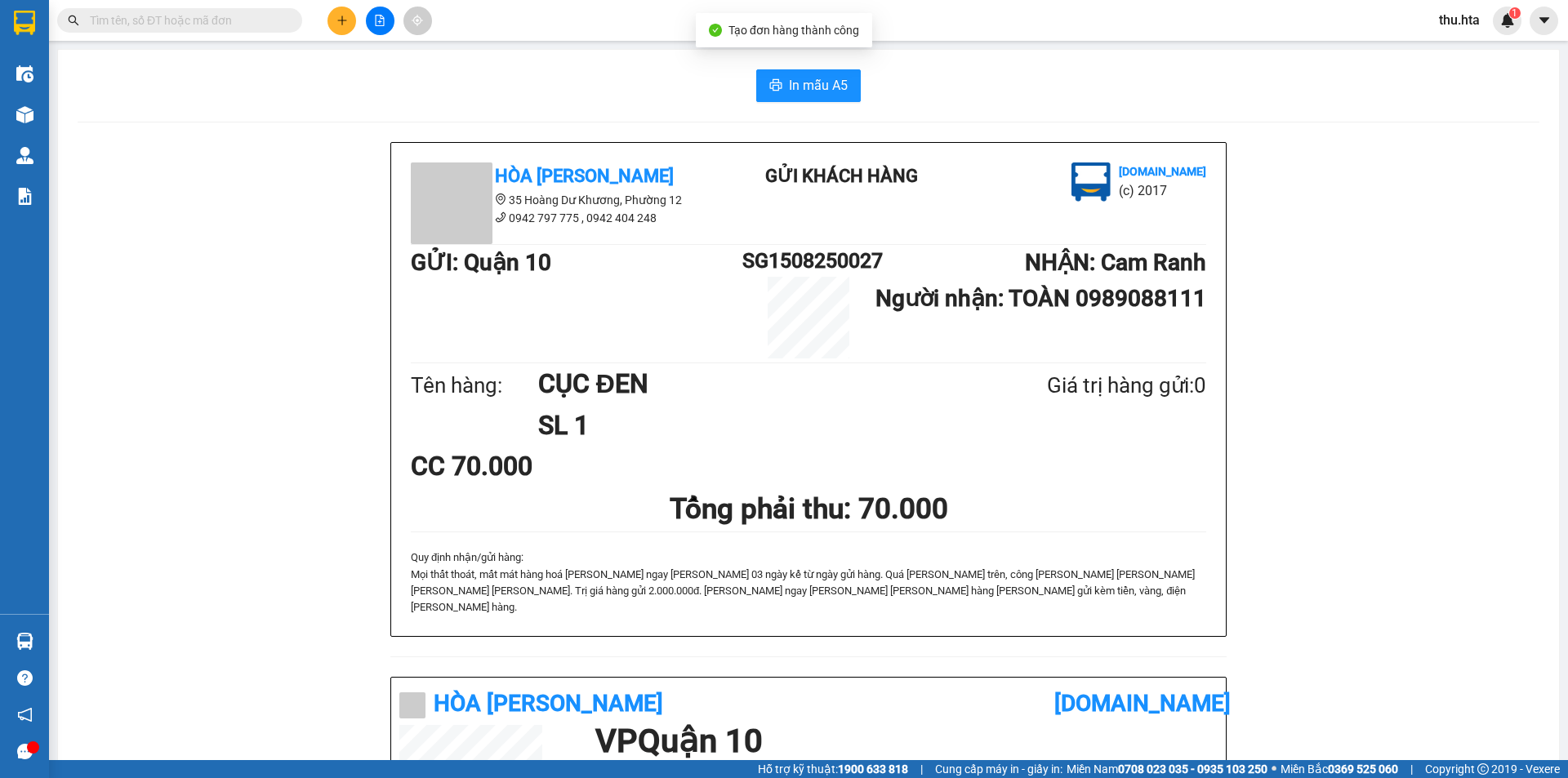
drag, startPoint x: 804, startPoint y: 58, endPoint x: 869, endPoint y: 102, distance: 78.5
click at [804, 59] on div "In mẫu A5 Hòa [PERSON_NAME] 35 [PERSON_NAME] Dư [PERSON_NAME][GEOGRAPHIC_DATA] …" at bounding box center [808, 656] width 1501 height 1213
click at [869, 102] on div "In mẫu A5 Hòa [PERSON_NAME] 35 [PERSON_NAME] Dư [PERSON_NAME][GEOGRAPHIC_DATA] …" at bounding box center [808, 656] width 1501 height 1213
click at [823, 92] on span "In mẫu A5" at bounding box center [818, 85] width 59 height 20
